Goal: Task Accomplishment & Management: Complete application form

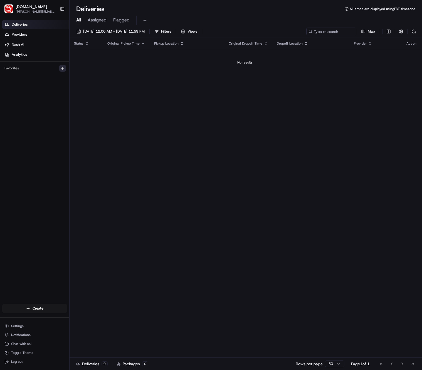
click at [65, 70] on button "button" at bounding box center [62, 68] width 7 height 7
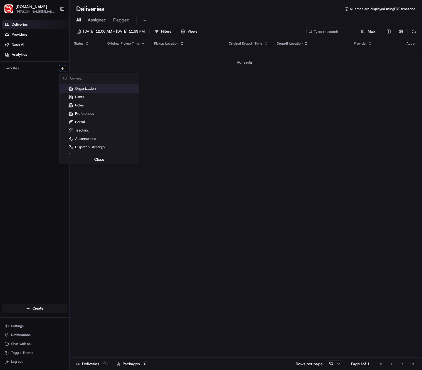
click at [35, 101] on html "[DOMAIN_NAME] [PERSON_NAME][DOMAIN_NAME][EMAIL_ADDRESS][PERSON_NAME][DOMAIN_NAM…" at bounding box center [211, 185] width 422 height 370
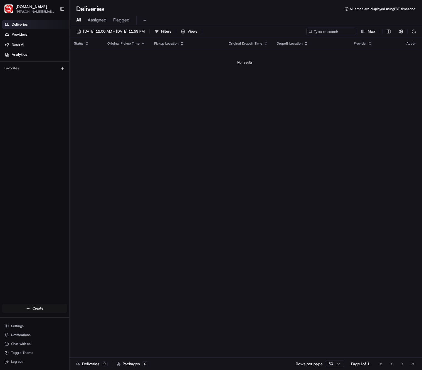
click at [49, 310] on html "[DOMAIN_NAME] [PERSON_NAME][DOMAIN_NAME][EMAIL_ADDRESS][PERSON_NAME][DOMAIN_NAM…" at bounding box center [211, 185] width 422 height 370
click at [96, 320] on link "Delivery" at bounding box center [101, 318] width 62 height 10
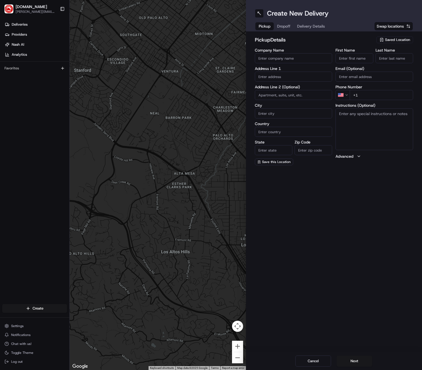
click at [371, 41] on span "Saved Location" at bounding box center [397, 39] width 25 height 5
type input "southern"
click at [371, 61] on span "Southern Spice - [PERSON_NAME]" at bounding box center [385, 60] width 68 height 5
type input "Southern Spice - [PERSON_NAME]"
type input "[STREET_ADDRESS]"
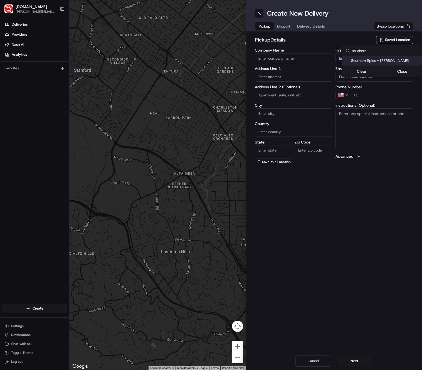
type input "[PERSON_NAME]"
type input "US"
type input "[GEOGRAPHIC_DATA]"
type input "75039"
type input "[PERSON_NAME]"
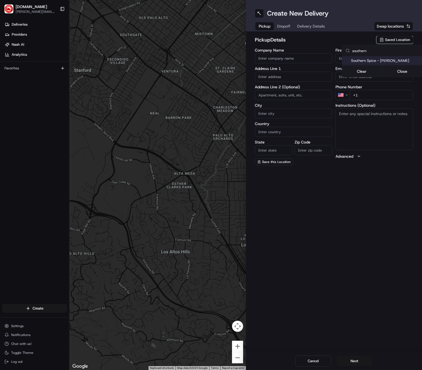
type input "[PERSON_NAME]"
type input "[PHONE_NUMBER]"
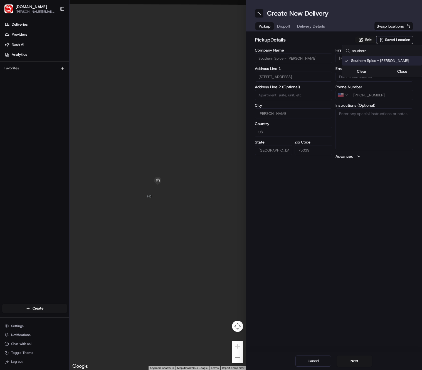
click at [297, 31] on html "[DOMAIN_NAME] [PERSON_NAME][DOMAIN_NAME][EMAIL_ADDRESS][PERSON_NAME][DOMAIN_NAM…" at bounding box center [211, 185] width 422 height 370
click at [290, 28] on span "Dropoff" at bounding box center [283, 26] width 13 height 6
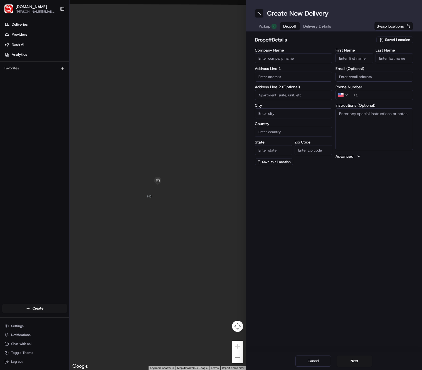
click at [371, 41] on span "Saved Location" at bounding box center [397, 39] width 25 height 5
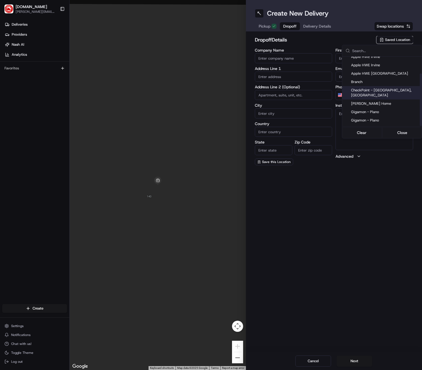
scroll to position [22, 0]
click at [371, 116] on div "Gigamon - Plano" at bounding box center [382, 118] width 80 height 8
type input "Gigamon - Plano"
type input "[STREET_ADDRESS][PERSON_NAME]"
type input "office [STREET_ADDRESS]"
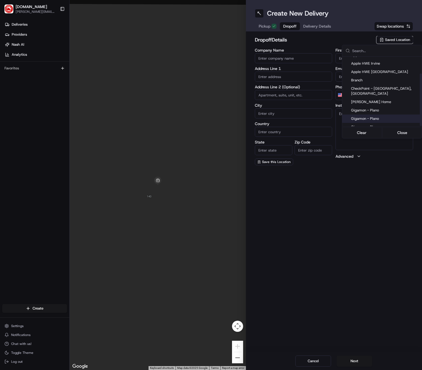
type input "Plano"
type input "US"
type input "[GEOGRAPHIC_DATA]"
type input "75093"
type input "Genese"
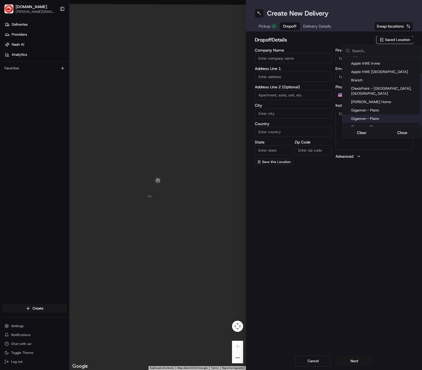
type input "[PERSON_NAME]"
type input "[PHONE_NUMBER]"
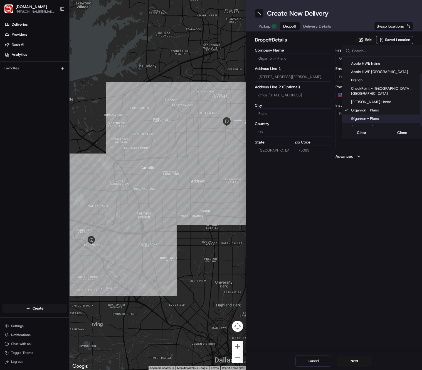
click at [371, 116] on span "Gigamon - Plano" at bounding box center [385, 118] width 68 height 5
type input "4th floor"
click at [355, 197] on html "[DOMAIN_NAME] [PERSON_NAME][DOMAIN_NAME][EMAIL_ADDRESS][PERSON_NAME][DOMAIN_NAM…" at bounding box center [211, 185] width 422 height 370
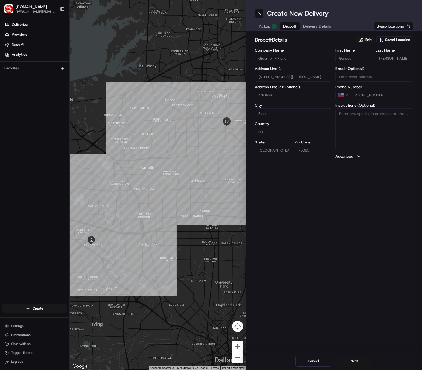
click at [358, 360] on button "Next" at bounding box center [355, 360] width 36 height 11
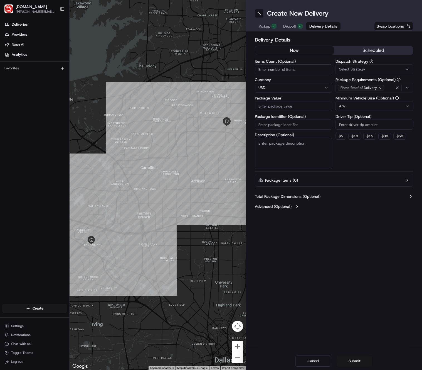
click at [371, 55] on div "now scheduled" at bounding box center [334, 50] width 159 height 9
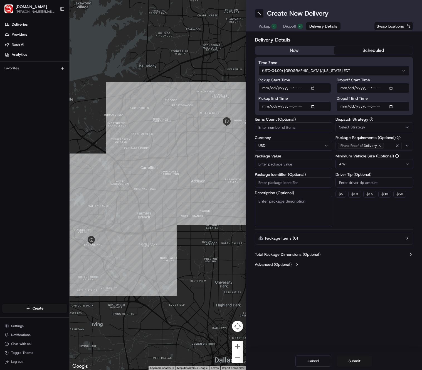
click at [371, 53] on button "scheduled" at bounding box center [373, 50] width 79 height 8
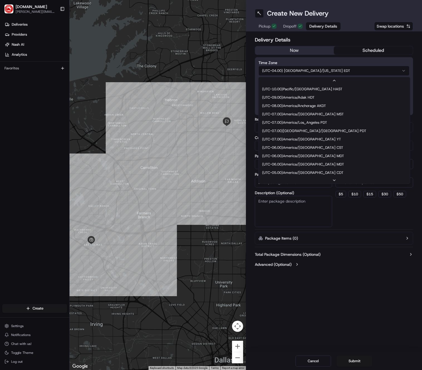
click at [316, 70] on html "[DOMAIN_NAME] [PERSON_NAME][DOMAIN_NAME][EMAIL_ADDRESS][PERSON_NAME][DOMAIN_NAM…" at bounding box center [211, 185] width 422 height 370
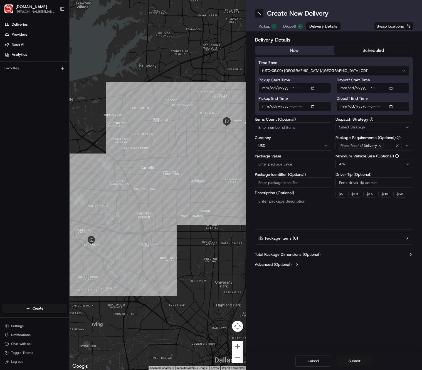
click at [314, 87] on input "Pickup Start Time" at bounding box center [295, 88] width 73 height 10
type input "[DATE]T11:20"
click at [331, 82] on div "Pickup Start Time Pickup End Time Dropoff Start Time Dropoff End Time" at bounding box center [334, 94] width 151 height 33
click at [314, 105] on input "Pickup End Time" at bounding box center [295, 106] width 73 height 10
type input "[DATE]T11:30"
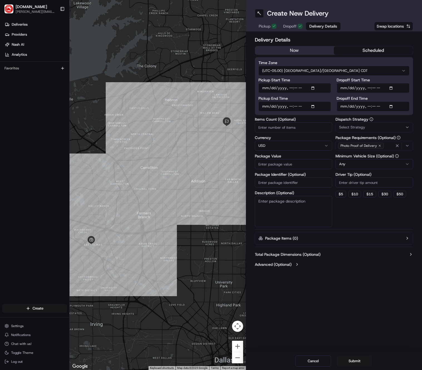
click at [334, 95] on div "Pickup Start Time Pickup End Time Dropoff Start Time Dropoff End Time" at bounding box center [334, 94] width 151 height 33
click at [371, 89] on input "Dropoff Start Time" at bounding box center [373, 88] width 73 height 10
type input "[DATE]T11:50"
click at [371, 83] on div "Delivery Details now scheduled Time Zone (UTC-05.00) [GEOGRAPHIC_DATA]/[GEOGRAP…" at bounding box center [334, 152] width 176 height 242
click at [371, 104] on input "Dropoff End Time" at bounding box center [373, 106] width 73 height 10
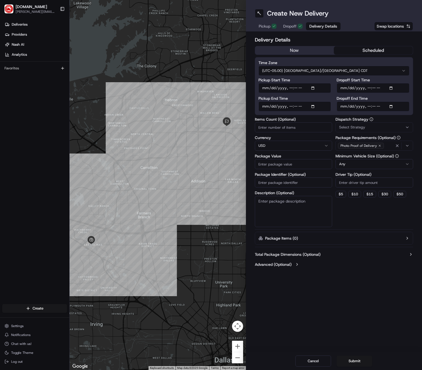
type input "[DATE]T12:00"
click at [371, 96] on div "Time Zone (UTC-05.00) America/[GEOGRAPHIC_DATA] CDT Pickup Start Time Pickup En…" at bounding box center [334, 86] width 159 height 58
click at [367, 129] on div "Select Strategy" at bounding box center [374, 127] width 75 height 5
click at [363, 157] on span "Default Dispatch Strategy" at bounding box center [379, 157] width 68 height 5
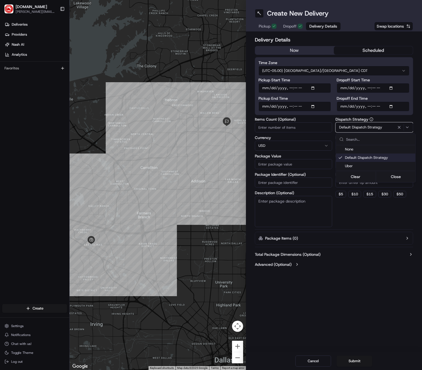
click at [36, 174] on html "[DOMAIN_NAME] [PERSON_NAME][DOMAIN_NAME][EMAIL_ADDRESS][PERSON_NAME][DOMAIN_NAM…" at bounding box center [211, 185] width 422 height 370
click at [299, 164] on input "Package Value" at bounding box center [294, 164] width 78 height 10
type input "25"
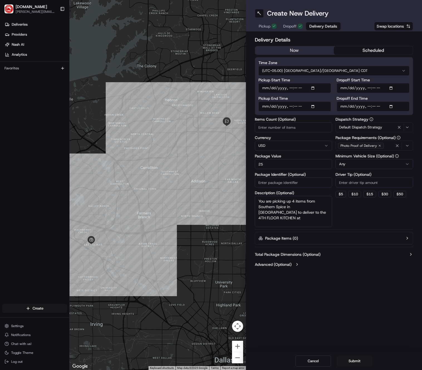
paste textarea "[STREET_ADDRESS]"
drag, startPoint x: 293, startPoint y: 218, endPoint x: 241, endPoint y: 218, distance: 52.3
click at [241, 218] on div "← Move left → Move right ↑ Move up ↓ Move down + Zoom in - Zoom out Home Jump l…" at bounding box center [246, 185] width 353 height 370
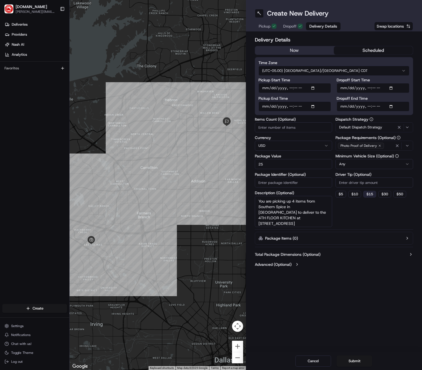
type textarea "You are picking up 4 items from Southern Spice in [GEOGRAPHIC_DATA] to deliver …"
click at [371, 193] on button "$ 15" at bounding box center [369, 194] width 13 height 7
type input "15"
click at [357, 361] on button "Submit" at bounding box center [355, 360] width 36 height 11
